Goal: Task Accomplishment & Management: Manage account settings

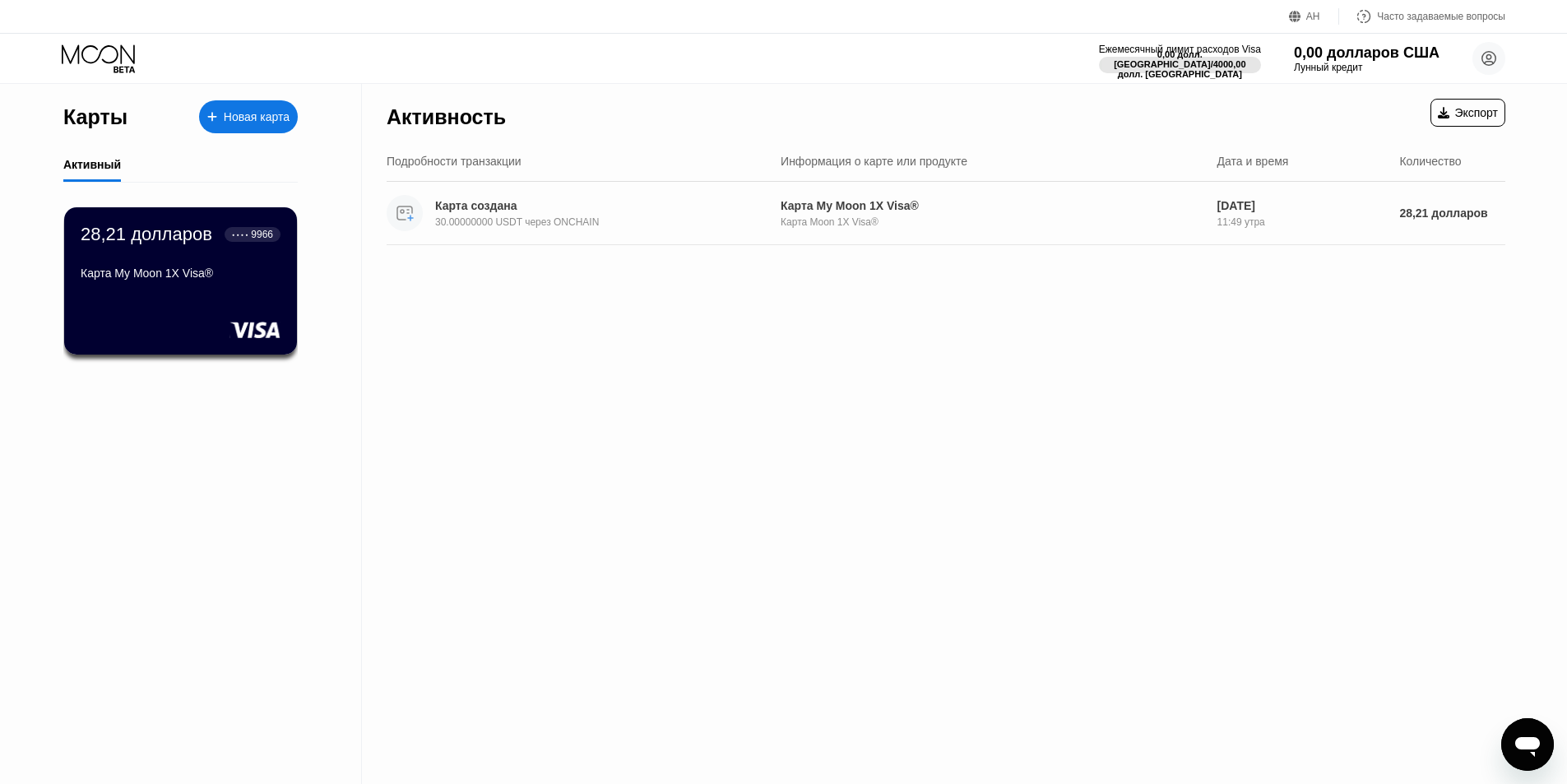
click at [882, 215] on div "Карта My Moon 1X Visa® Карта Moon 1X Visa®" at bounding box center [992, 213] width 423 height 29
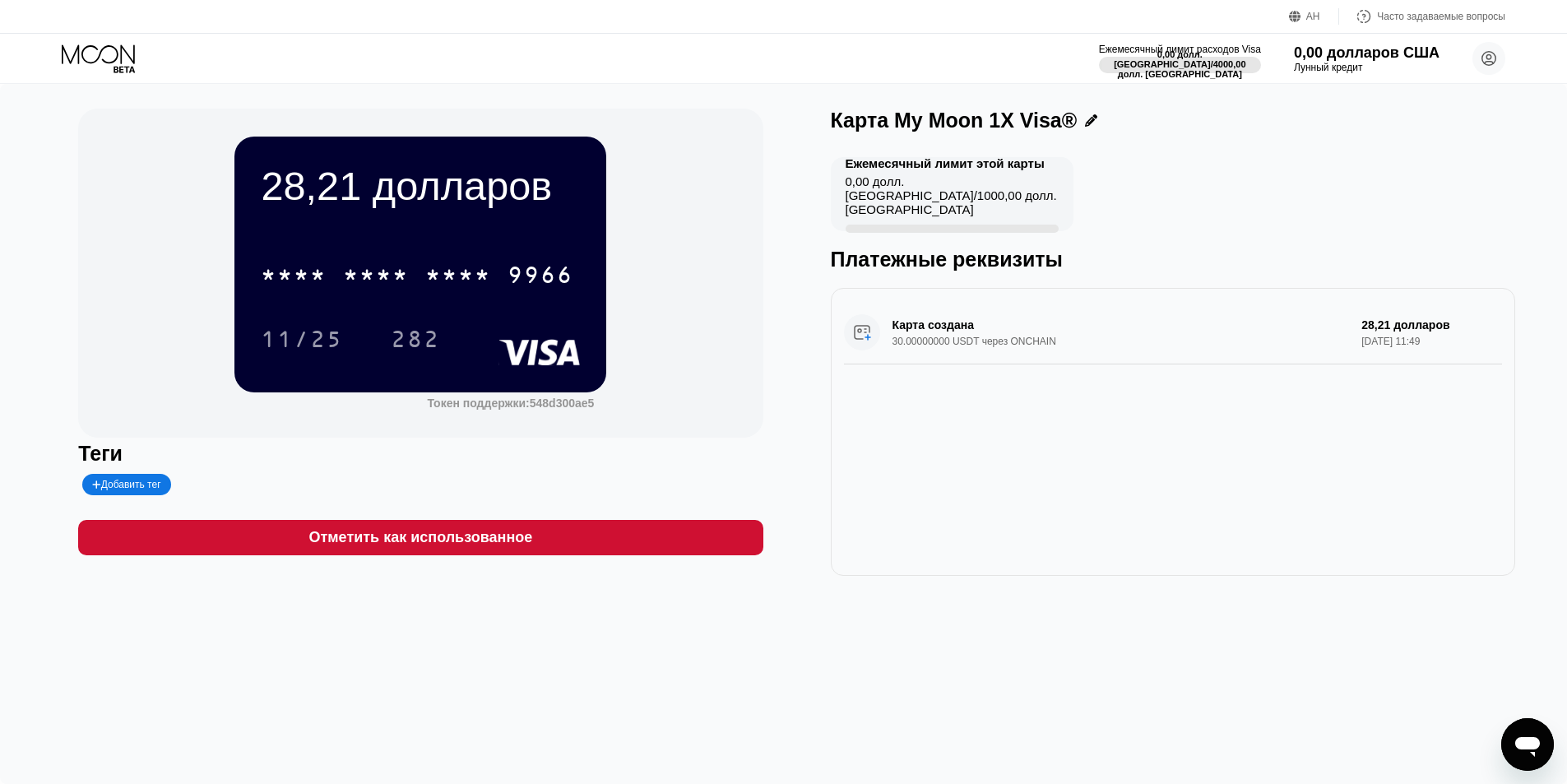
click at [1182, 351] on div "Карта создана 30.00000000 USDT через ONCHAIN 28,21 долларов [DATE] 11:49" at bounding box center [1172, 332] width 658 height 63
click at [1285, 441] on div "Карта создана 30.00000000 USDT через ONCHAIN 28,21 долларов [DATE] 11:49" at bounding box center [1173, 432] width 685 height 288
click at [867, 340] on div "Карта создана 30.00000000 USDT через ONCHAIN 28,21 долларов [DATE] 11:49" at bounding box center [1172, 332] width 658 height 63
click at [1489, 57] on circle at bounding box center [1489, 58] width 33 height 33
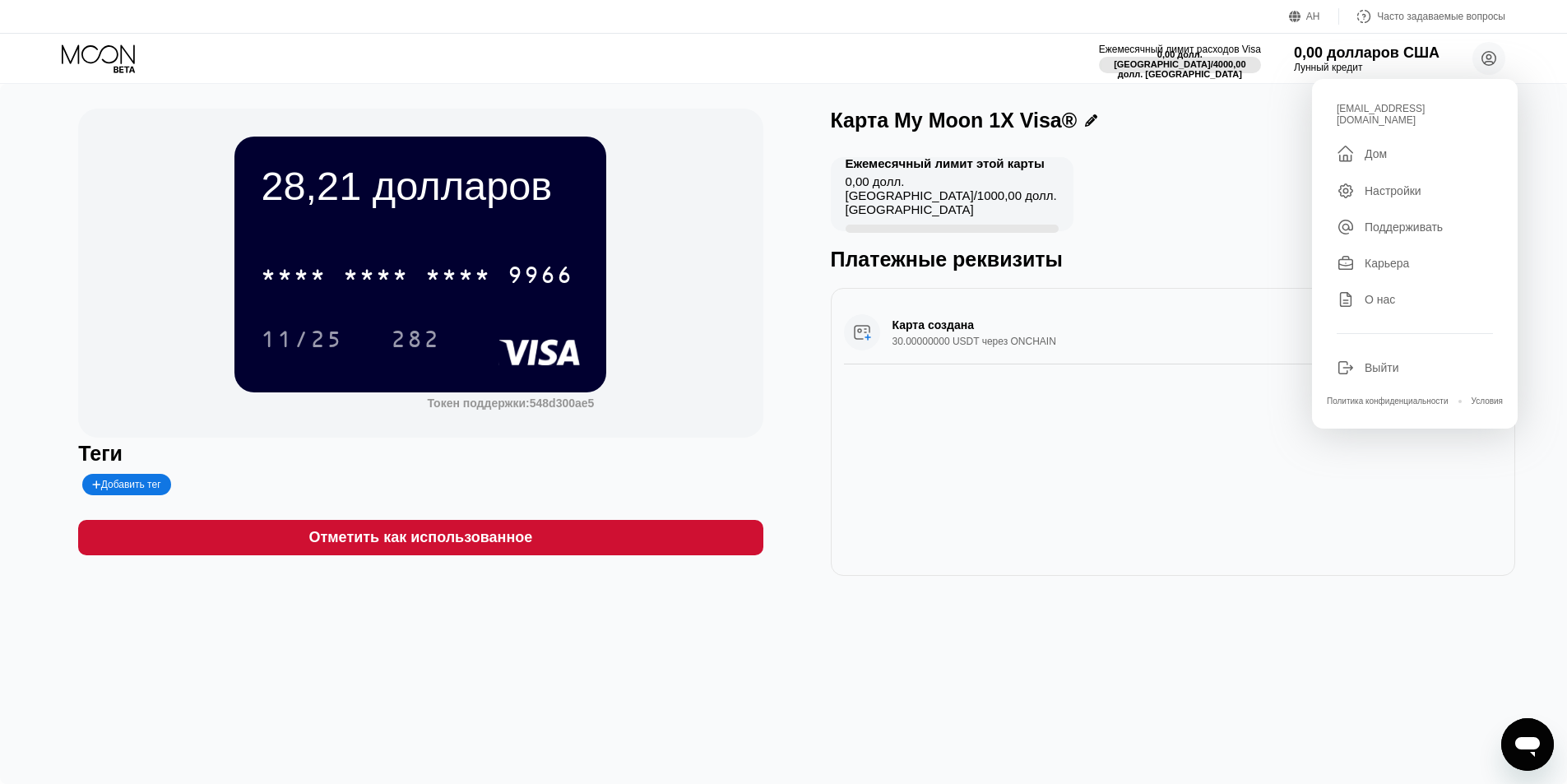
click at [1374, 147] on font "Дом" at bounding box center [1375, 154] width 22 height 13
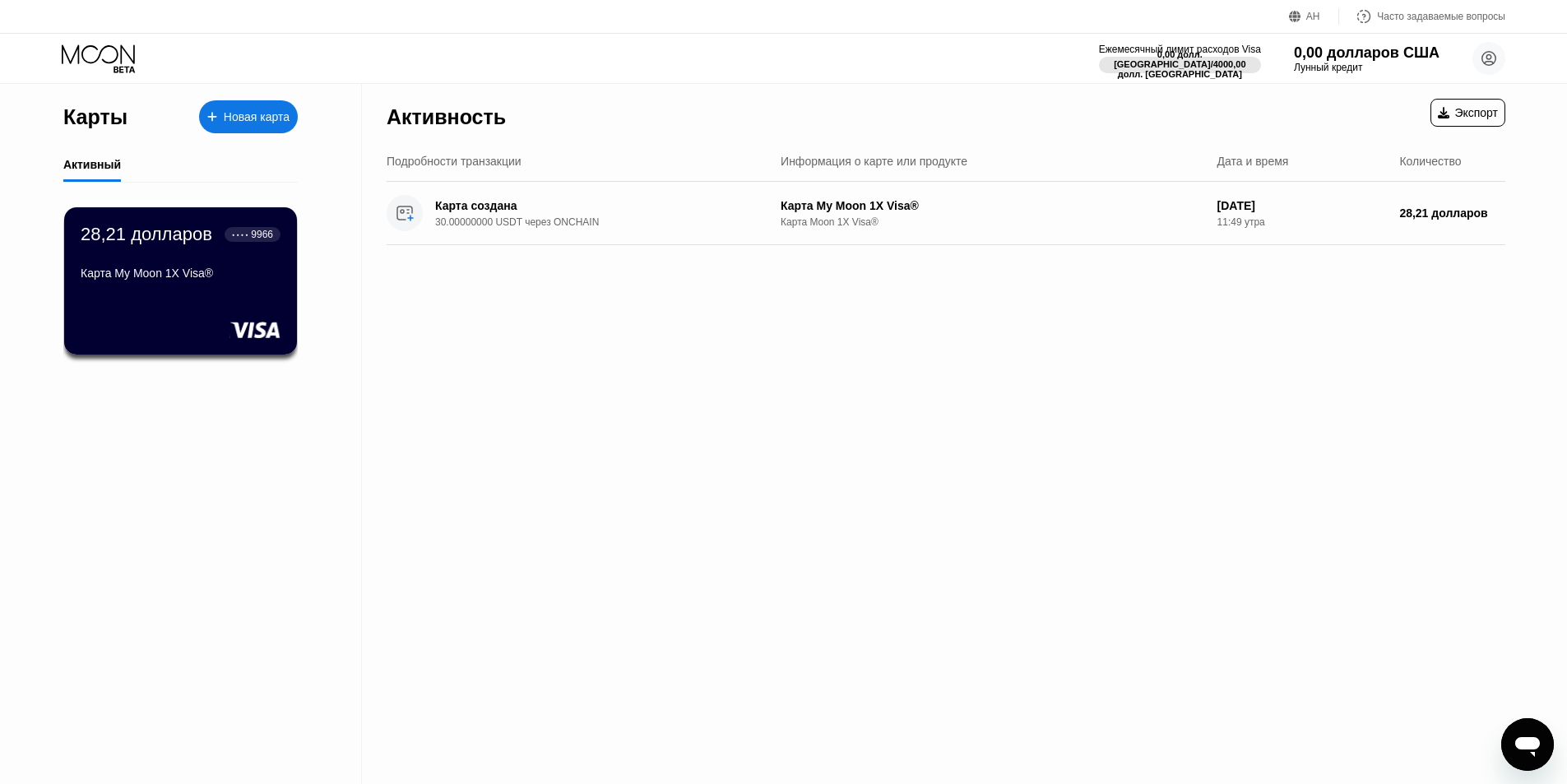
click at [97, 168] on font "Активный" at bounding box center [92, 165] width 57 height 13
click at [241, 120] on font "Новая карта" at bounding box center [257, 117] width 66 height 13
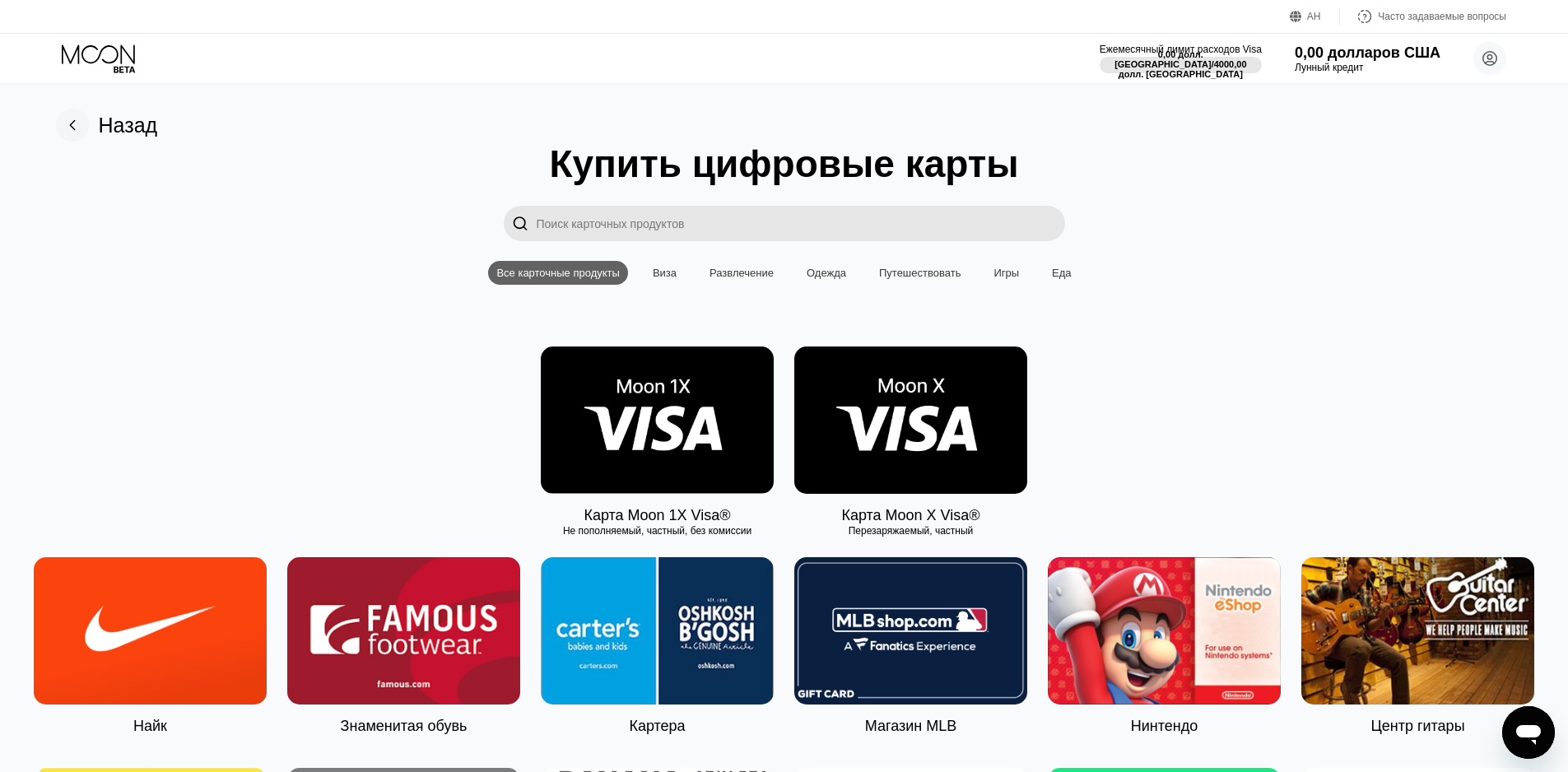
click at [68, 126] on rect at bounding box center [72, 125] width 33 height 33
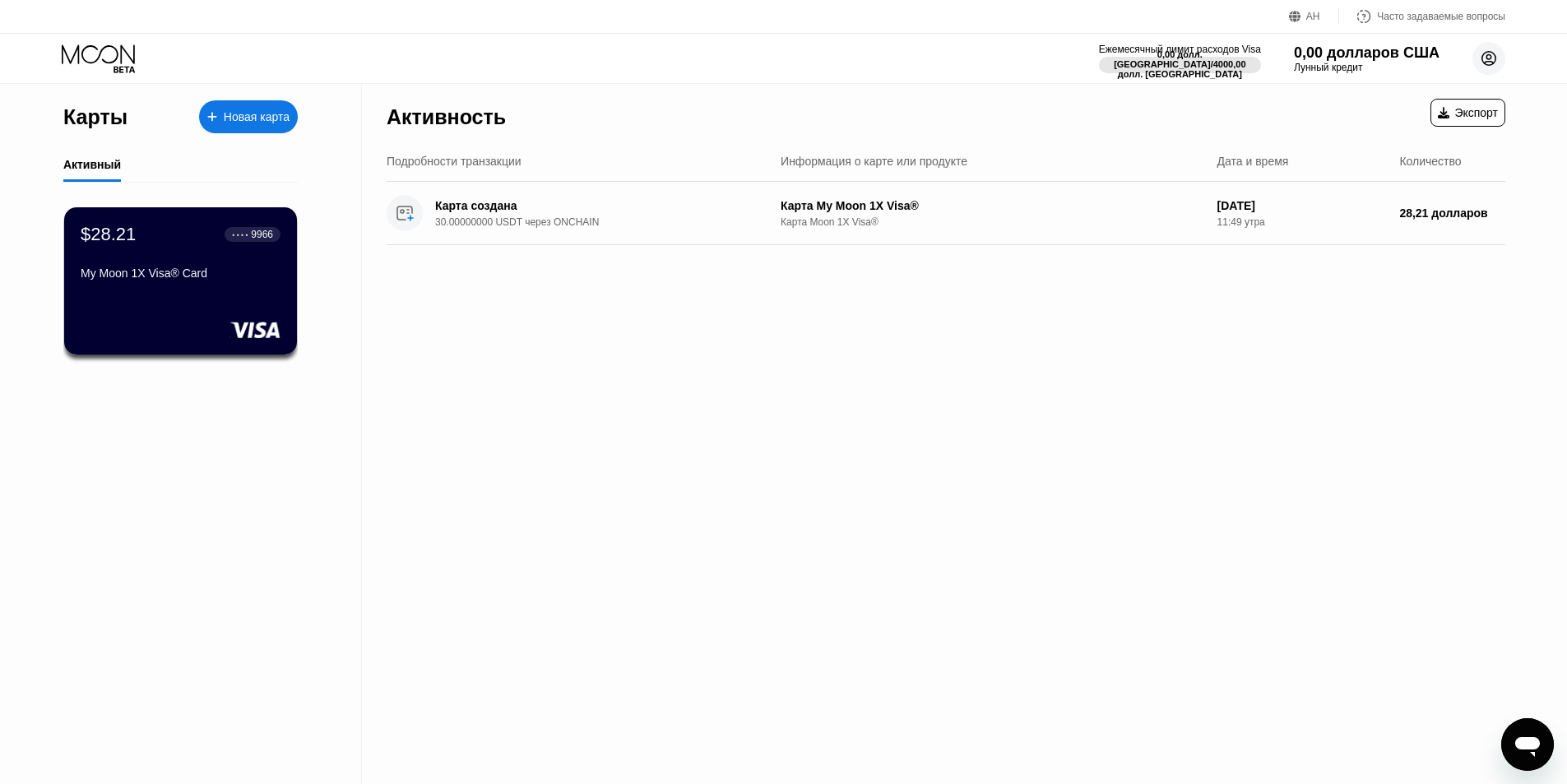
click at [1491, 62] on circle at bounding box center [1489, 58] width 33 height 33
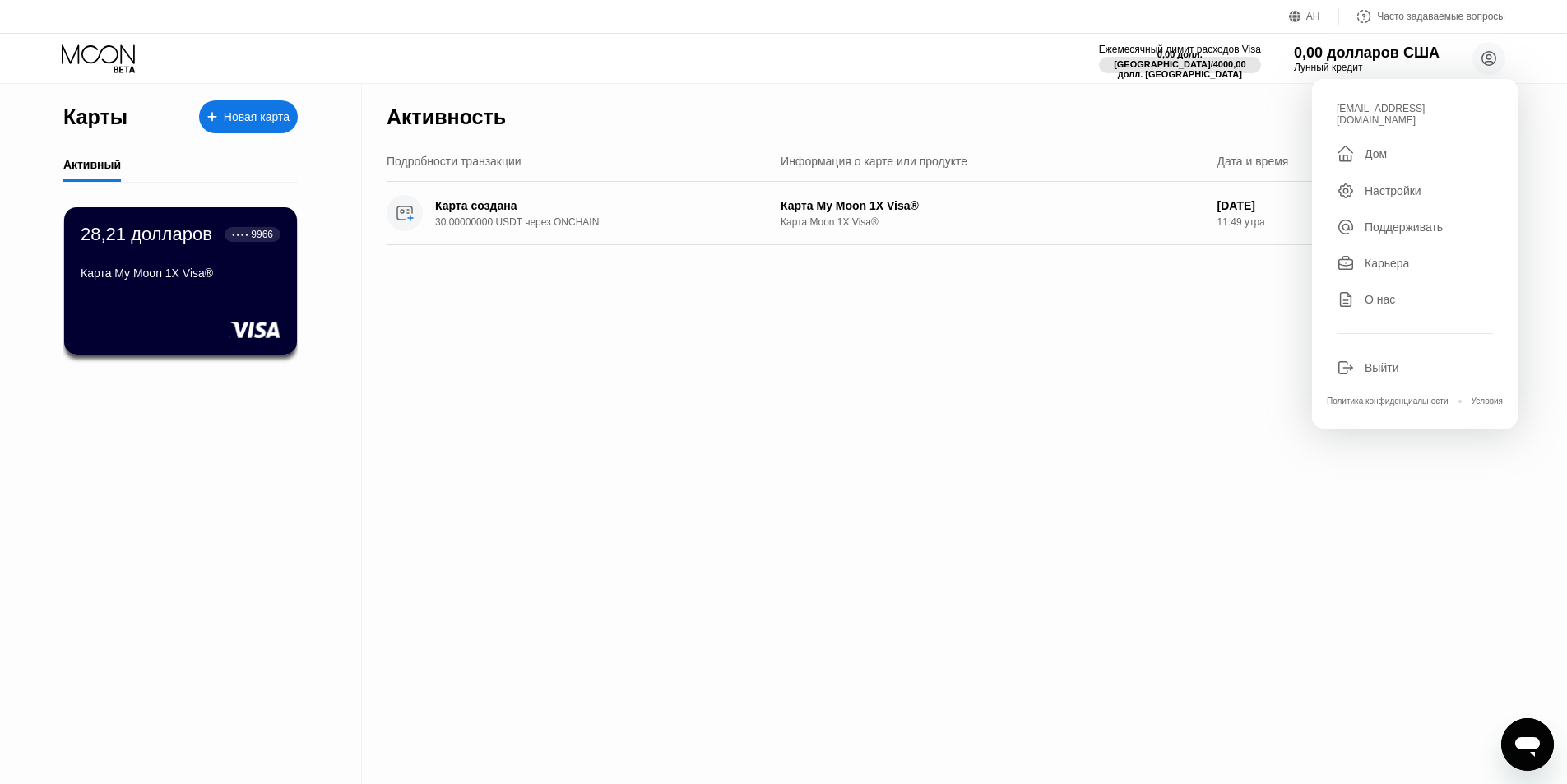
click at [1389, 184] on font "Настройки" at bounding box center [1393, 190] width 57 height 13
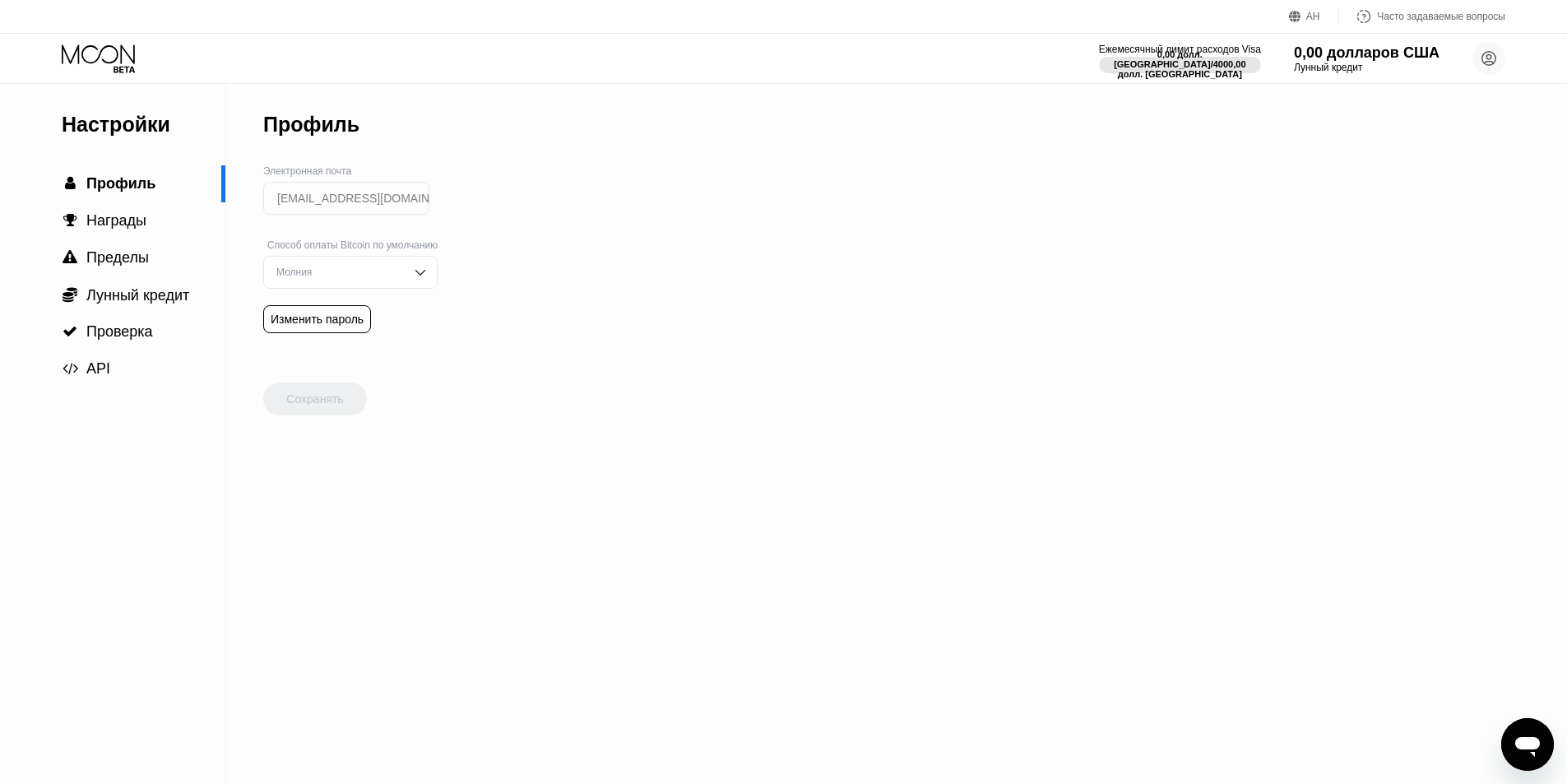
click at [430, 276] on div "Молния" at bounding box center [351, 272] width 174 height 33
click at [432, 276] on div "Молния" at bounding box center [351, 272] width 174 height 33
click at [422, 277] on img at bounding box center [420, 272] width 16 height 16
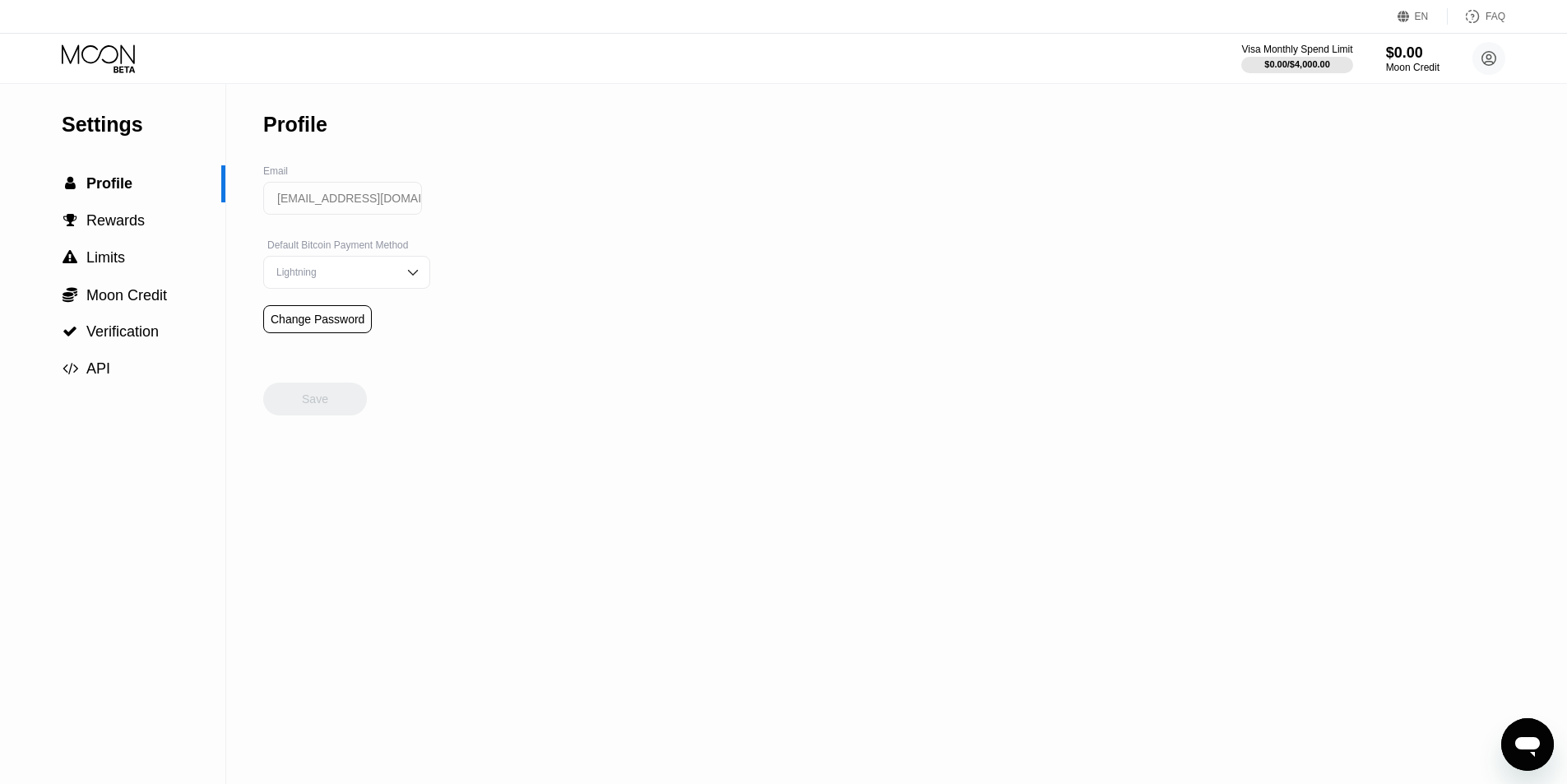
click at [405, 276] on img at bounding box center [413, 272] width 16 height 16
click at [488, 266] on div "Settings  Profile  Rewards  Limits  Moon Credit  Verification  API Profil…" at bounding box center [784, 434] width 1567 height 700
click at [407, 287] on div "Lightning" at bounding box center [347, 272] width 167 height 33
click at [118, 201] on div " Profile" at bounding box center [112, 184] width 225 height 37
click at [114, 220] on span "Rewards" at bounding box center [115, 220] width 58 height 16
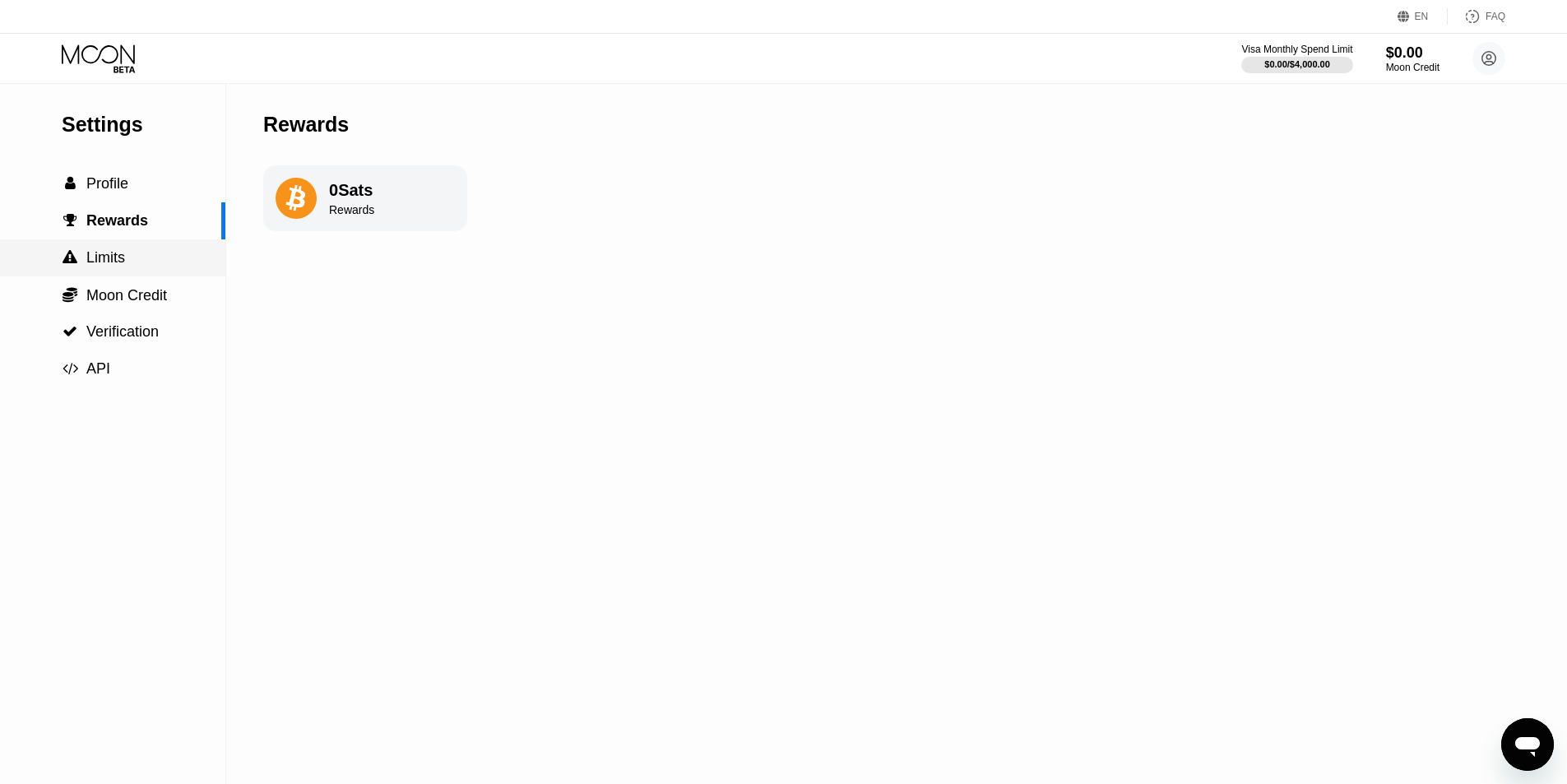
click at [125, 259] on span "Limits" at bounding box center [105, 257] width 38 height 16
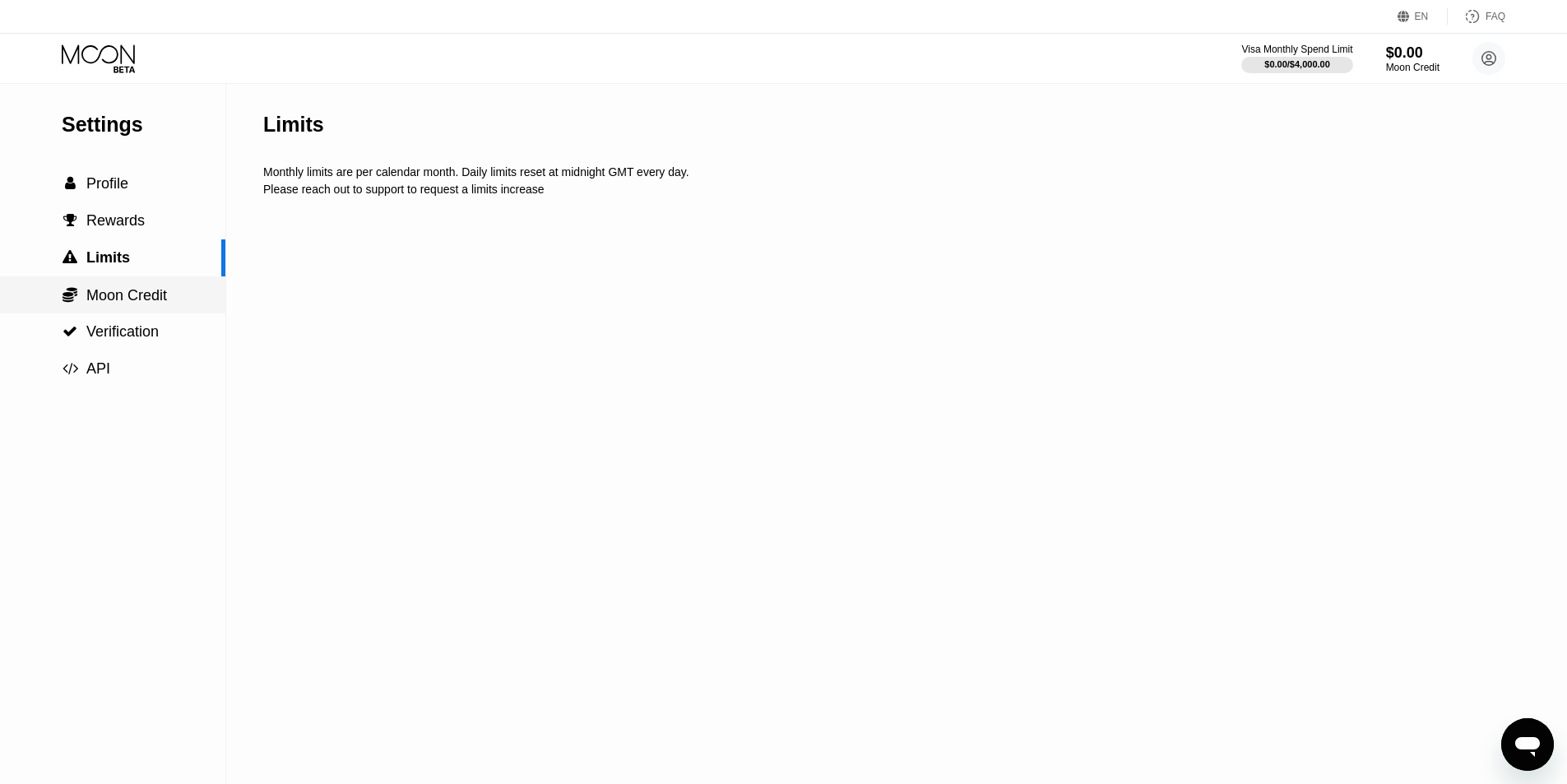
click at [137, 296] on span "Moon Credit" at bounding box center [126, 295] width 80 height 16
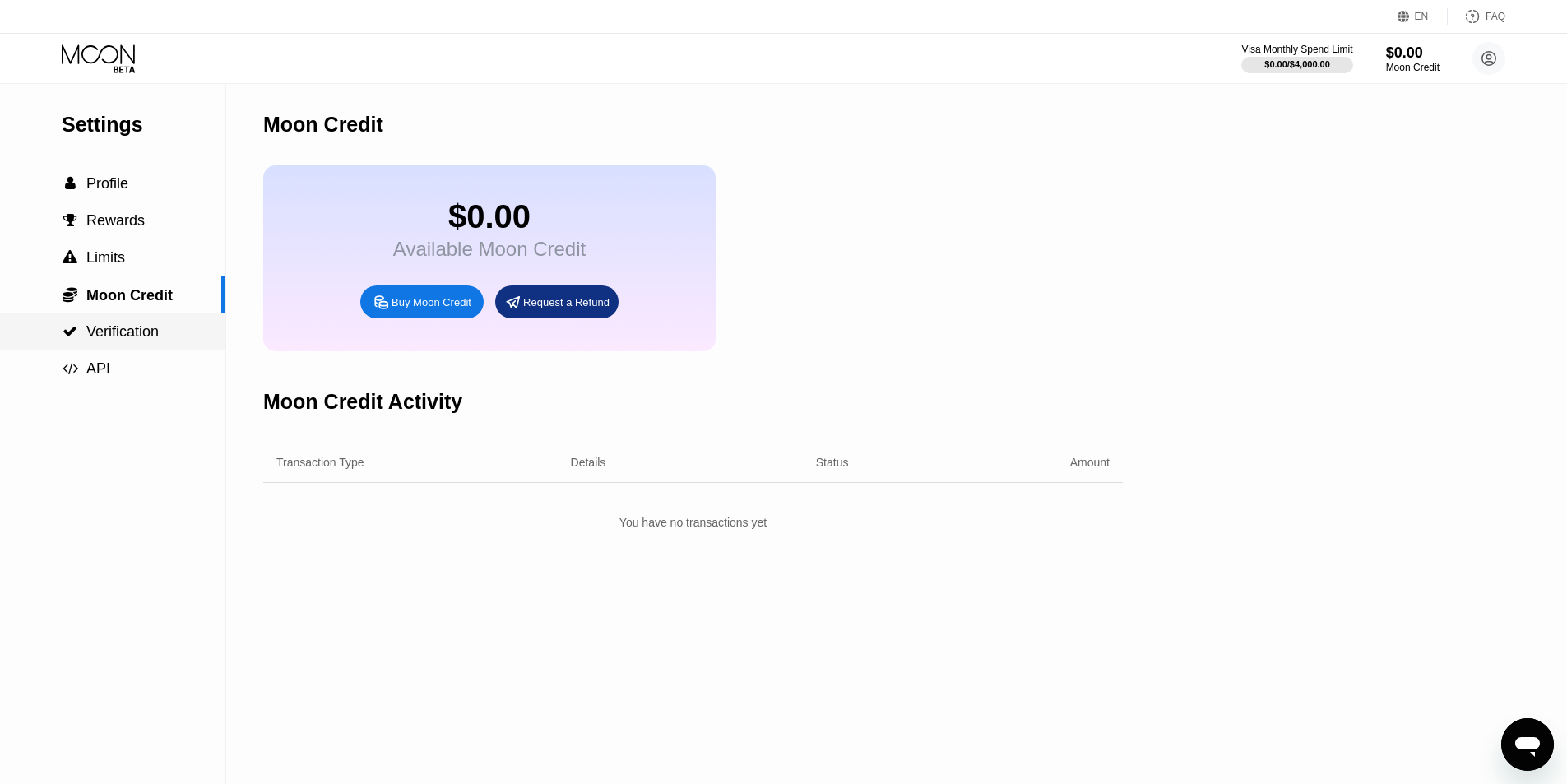
click at [143, 331] on span "Verification" at bounding box center [123, 331] width 73 height 16
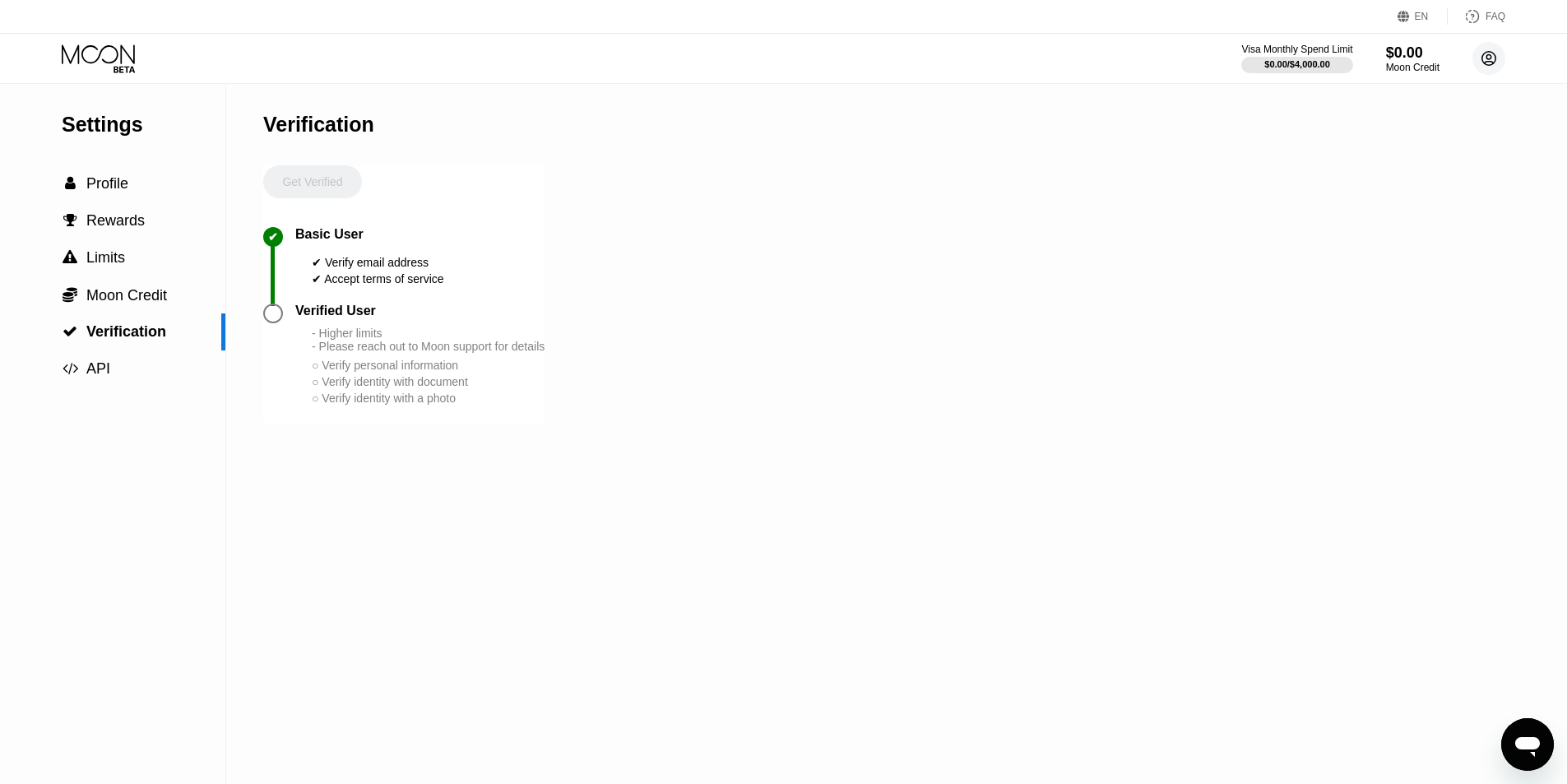
click at [1491, 73] on circle at bounding box center [1489, 58] width 33 height 33
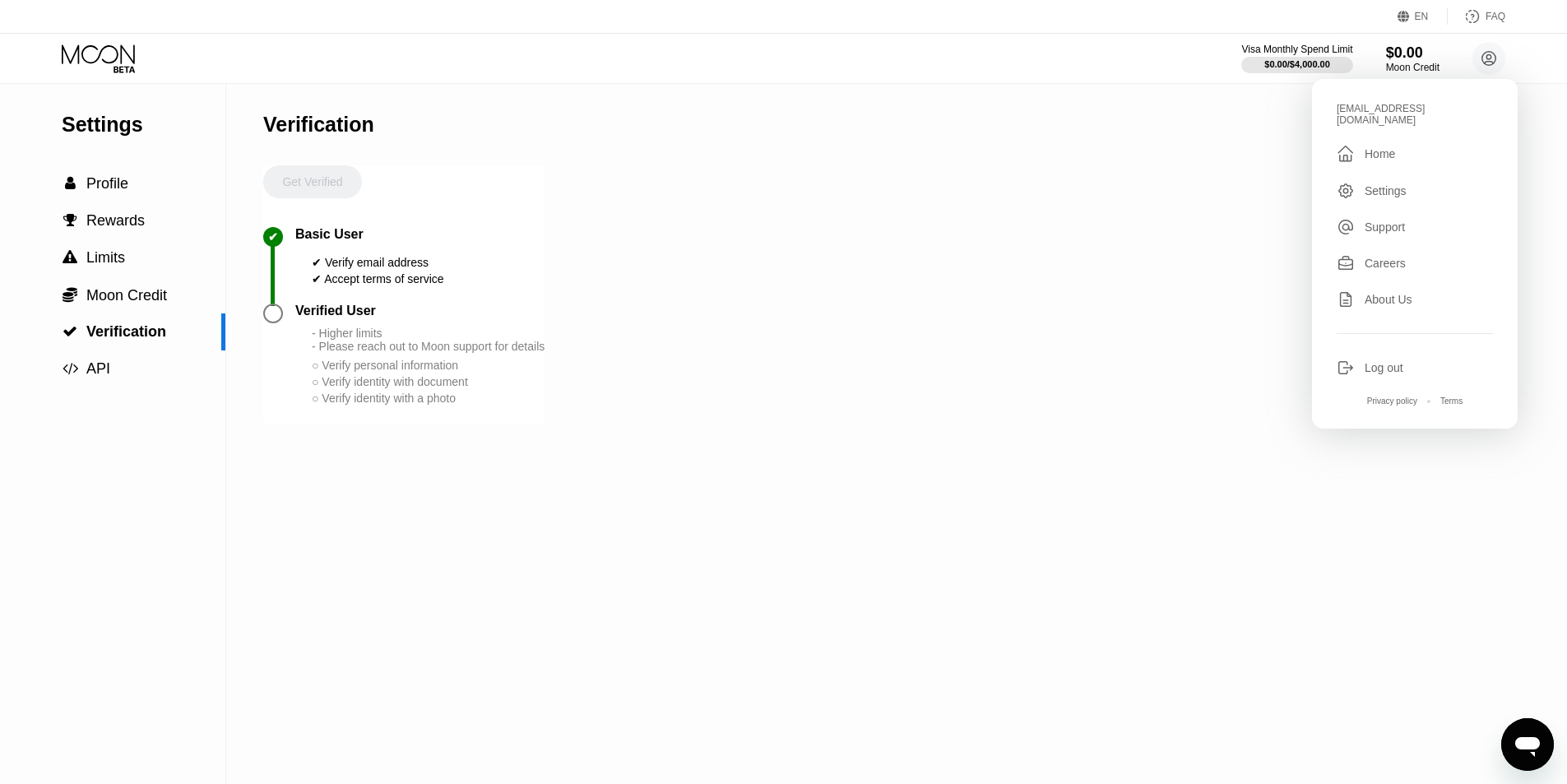
click at [1375, 225] on div "Support" at bounding box center [1415, 227] width 156 height 18
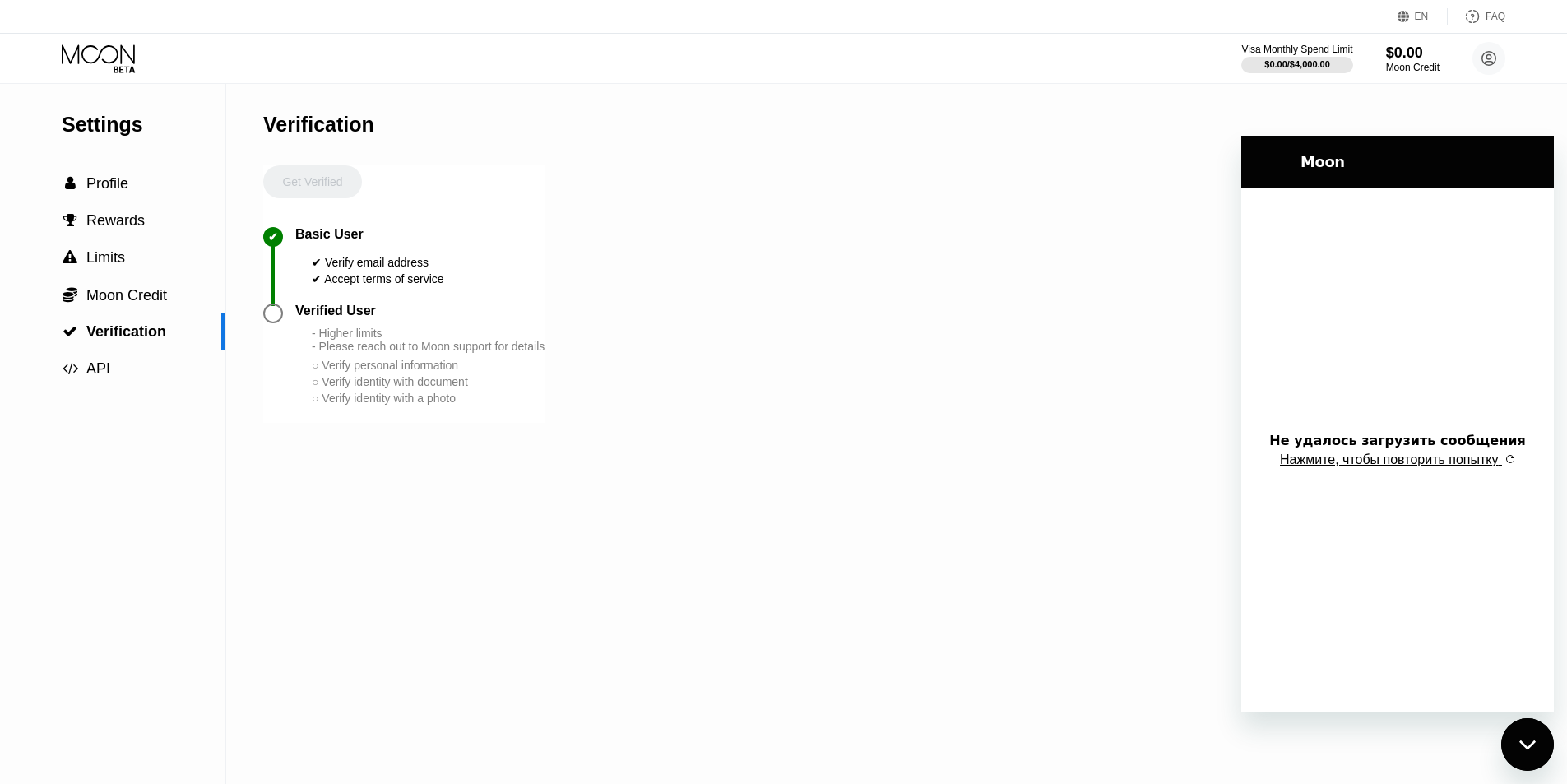
click at [1510, 473] on div "Не удалось загрузить сообщения Нажмите, чтобы повторить попытку" at bounding box center [1397, 450] width 312 height 523
click at [1507, 458] on img "button" at bounding box center [1510, 459] width 10 height 10
click at [1449, 463] on span "Нажмите, чтобы повторить попытку" at bounding box center [1390, 459] width 218 height 14
click at [1511, 462] on img "button" at bounding box center [1510, 459] width 10 height 10
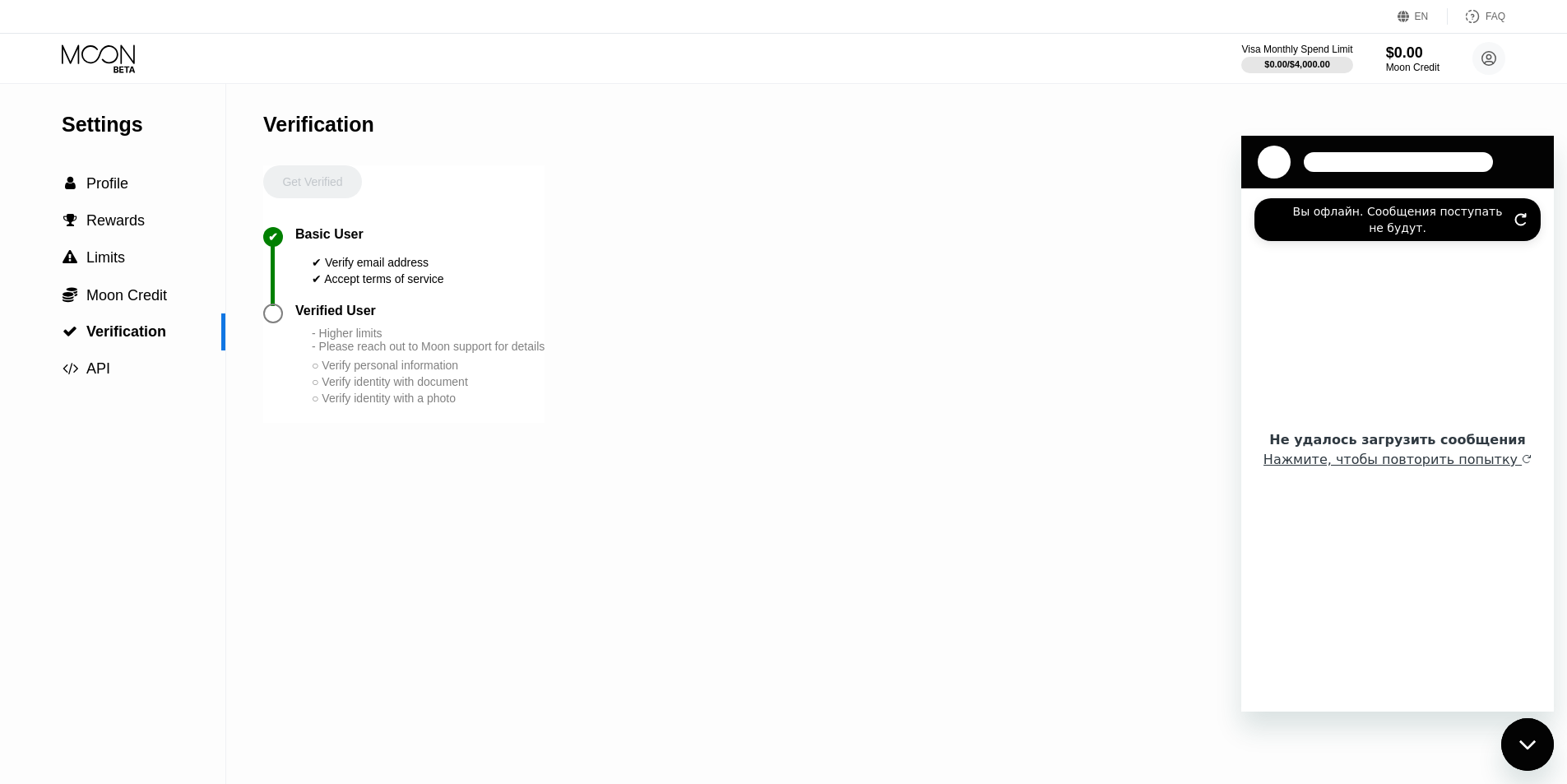
click at [1526, 222] on icon "Обновить подключение" at bounding box center [1521, 219] width 13 height 13
